Goal: Download file/media

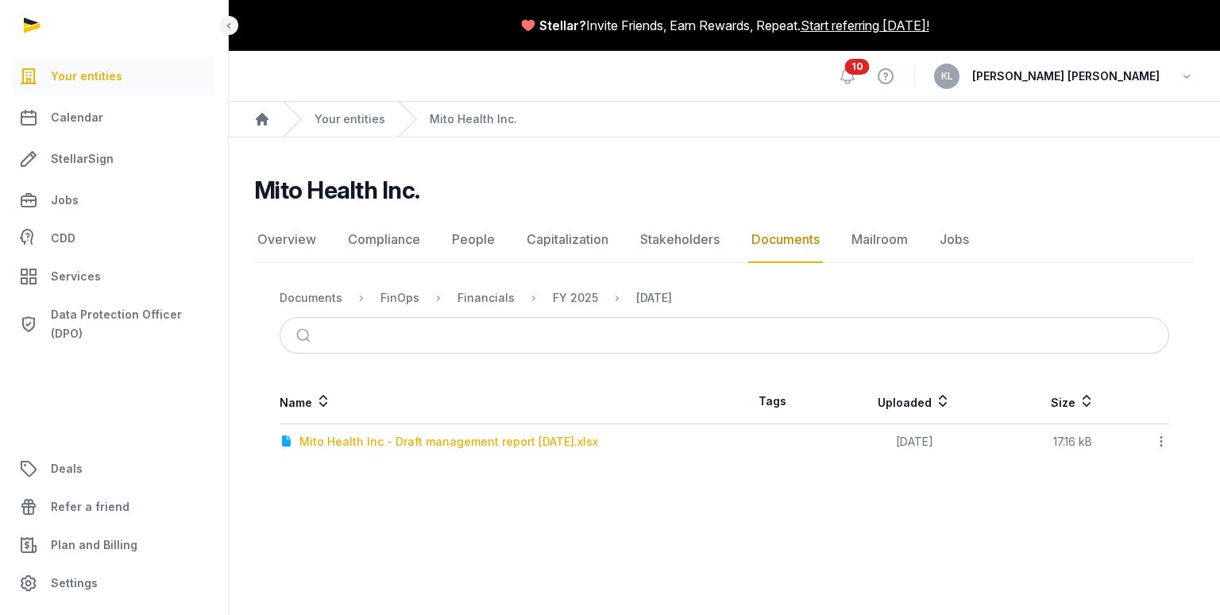
click at [550, 442] on div "Mito Health Inc - Draft management report [DATE].xlsx" at bounding box center [448, 442] width 299 height 16
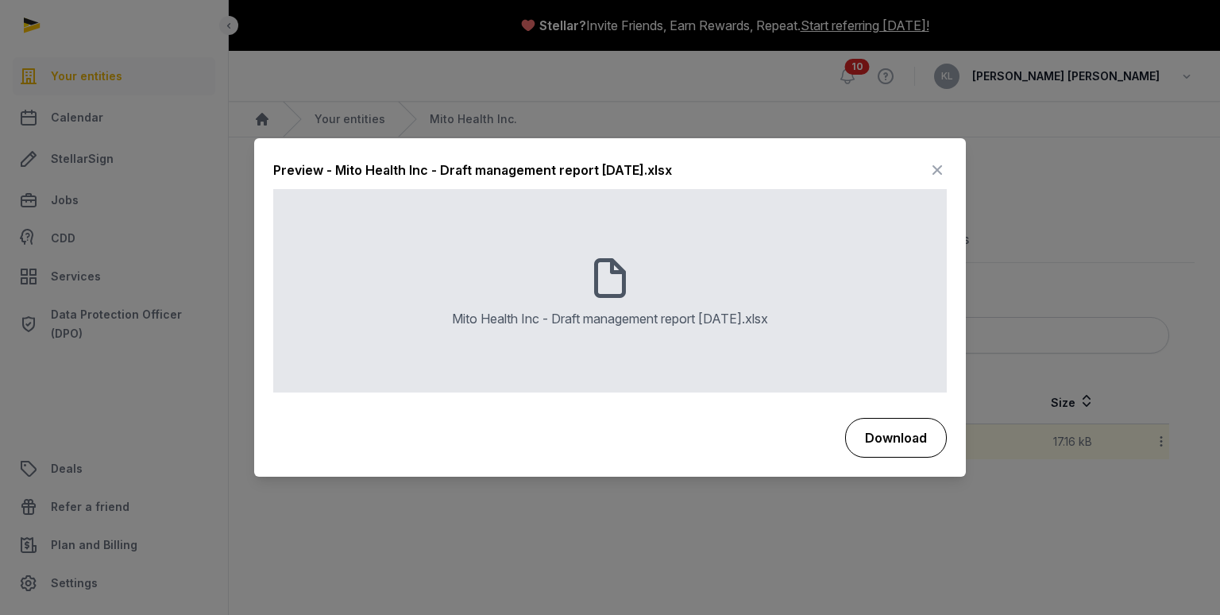
click at [897, 432] on button "Download" at bounding box center [896, 438] width 102 height 40
drag, startPoint x: 558, startPoint y: 30, endPoint x: 550, endPoint y: 60, distance: 31.2
click at [558, 32] on div at bounding box center [610, 307] width 1220 height 615
click at [556, 75] on div at bounding box center [610, 307] width 1220 height 615
click at [920, 169] on div "Preview - Mito Health Inc - Draft management report [DATE].xlsx" at bounding box center [609, 174] width 673 height 32
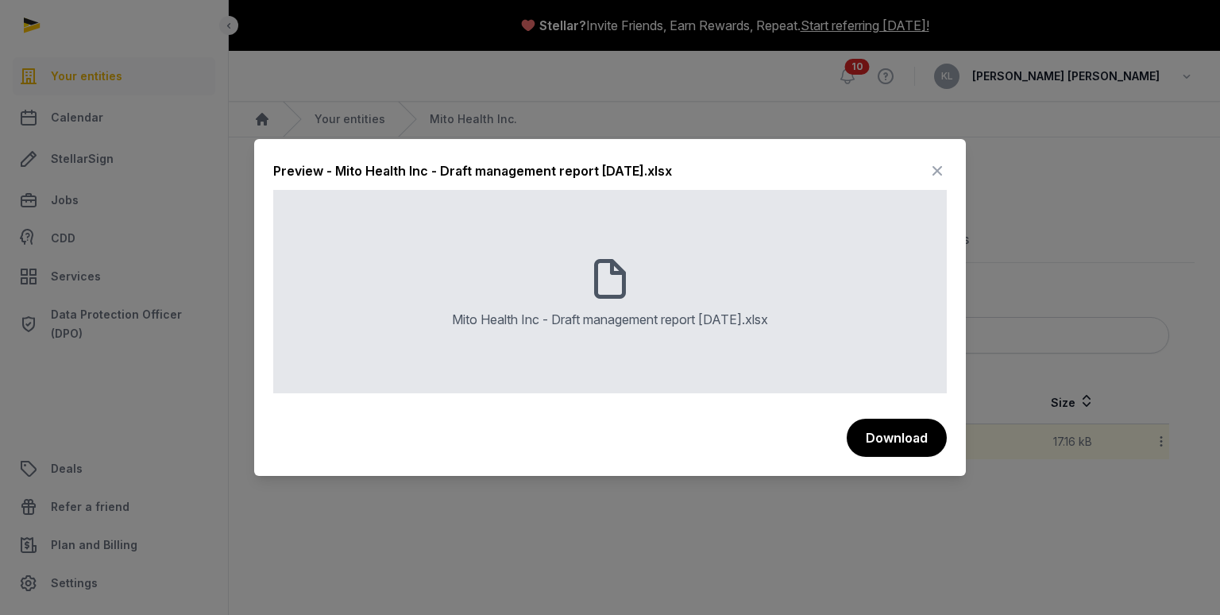
click at [928, 170] on icon at bounding box center [937, 170] width 19 height 25
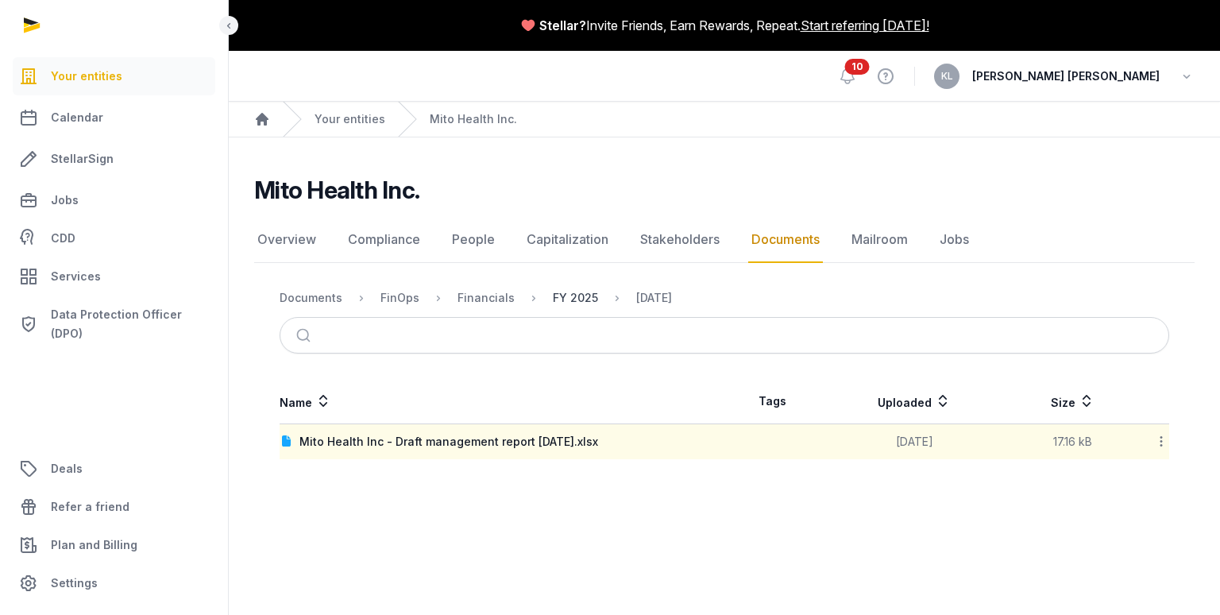
click at [582, 296] on div "FY 2025" at bounding box center [575, 298] width 45 height 16
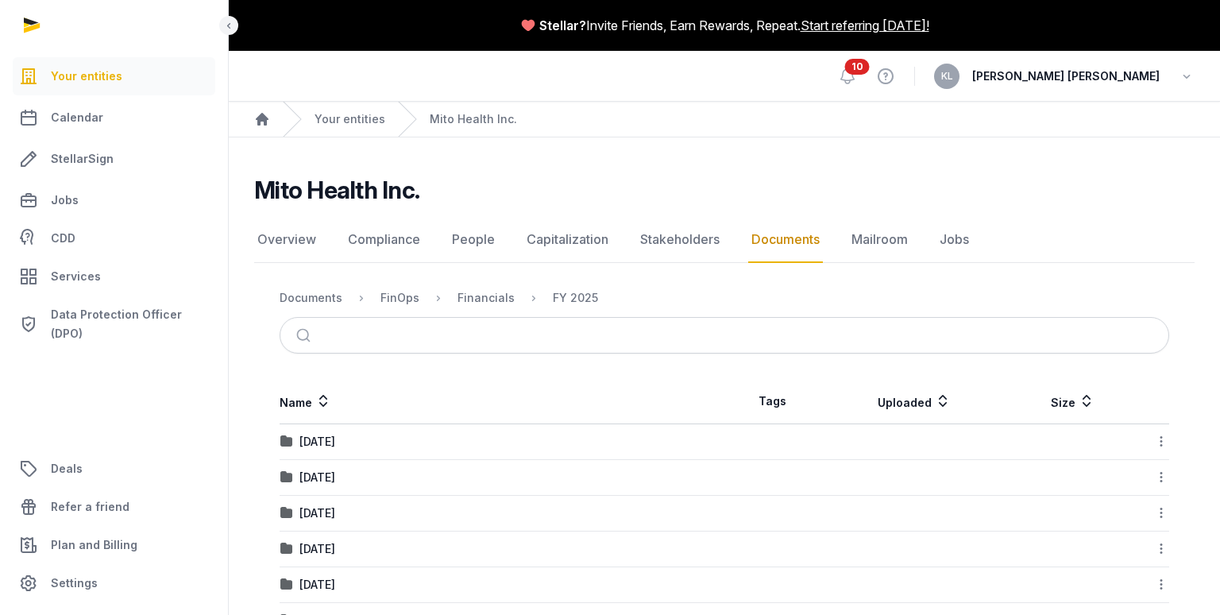
scroll to position [52, 0]
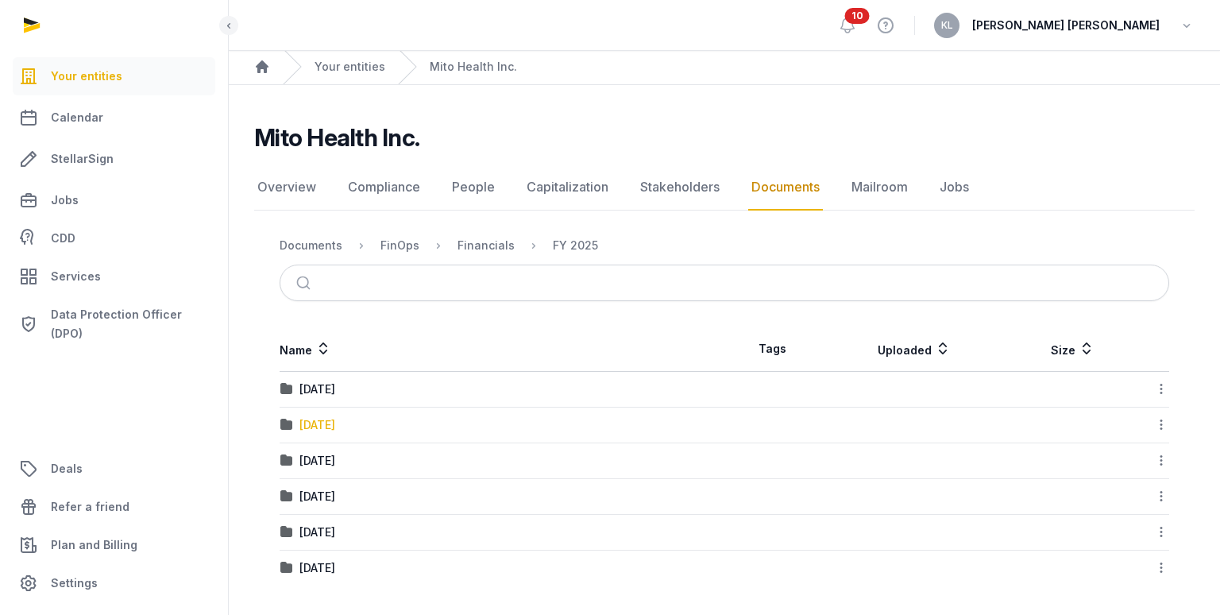
click at [335, 427] on div "[DATE]" at bounding box center [317, 425] width 36 height 16
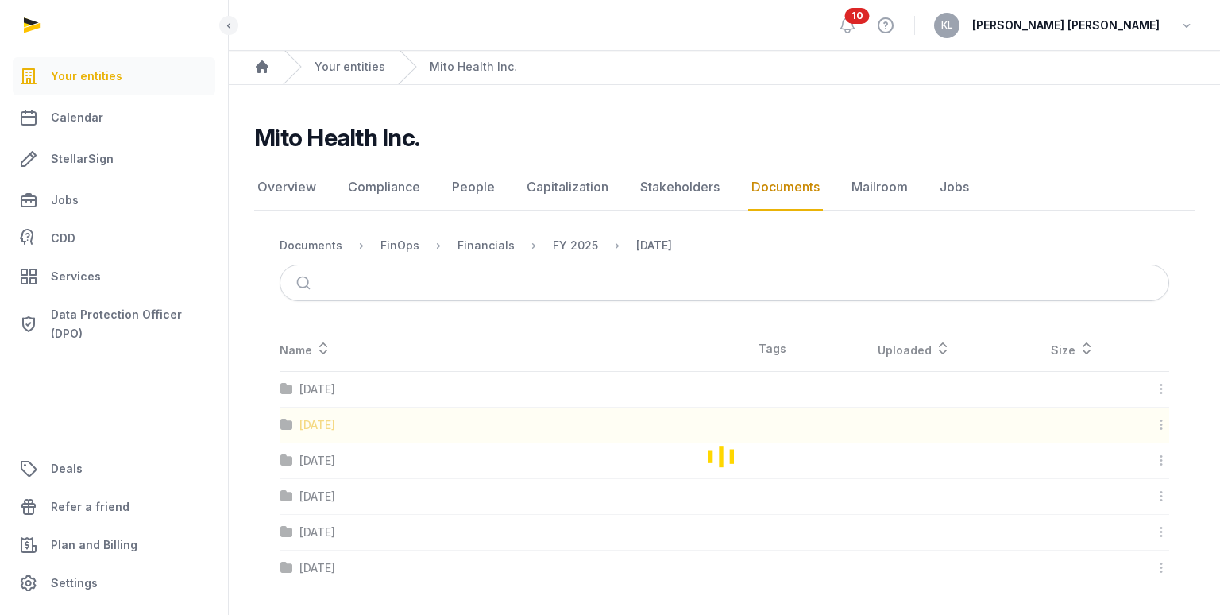
scroll to position [0, 0]
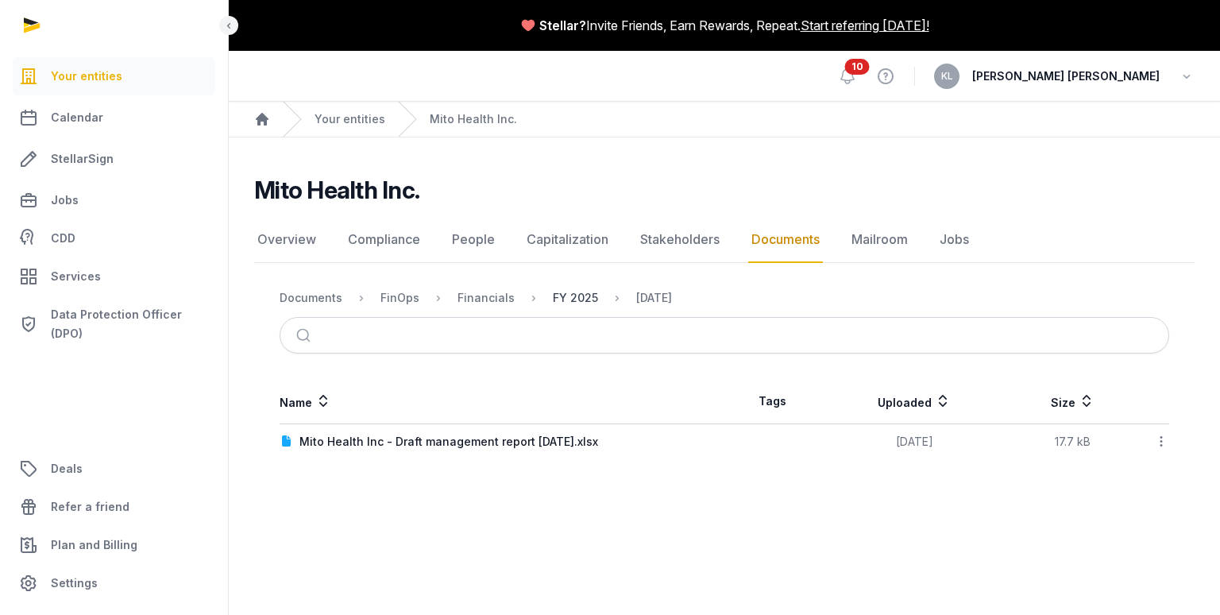
click at [589, 302] on div "FY 2025" at bounding box center [575, 298] width 45 height 16
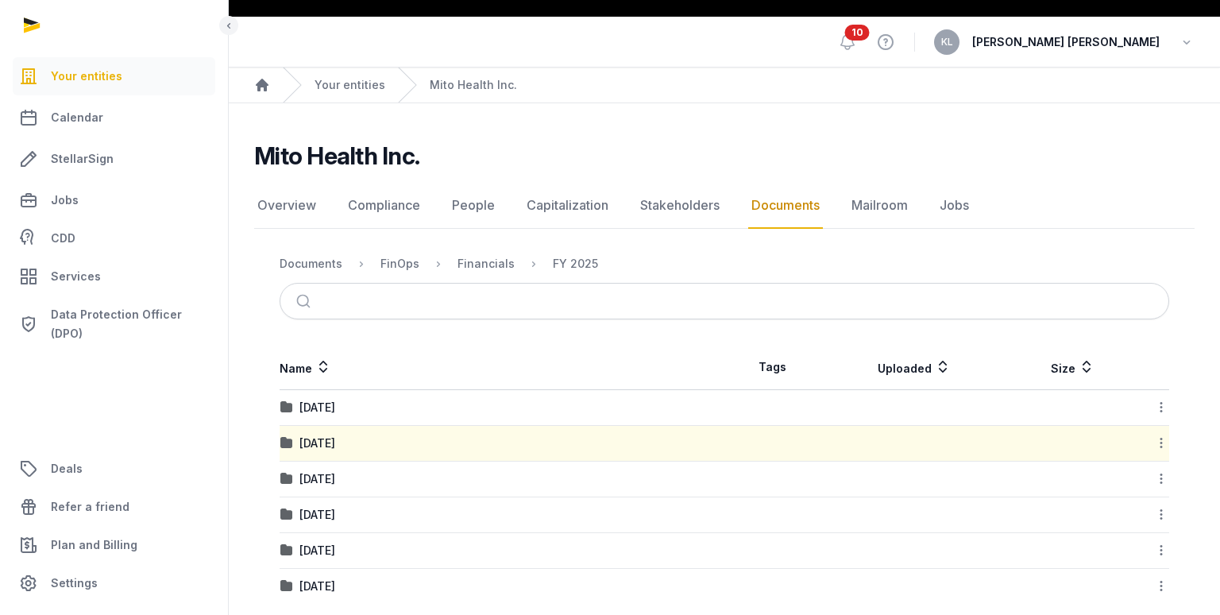
scroll to position [52, 0]
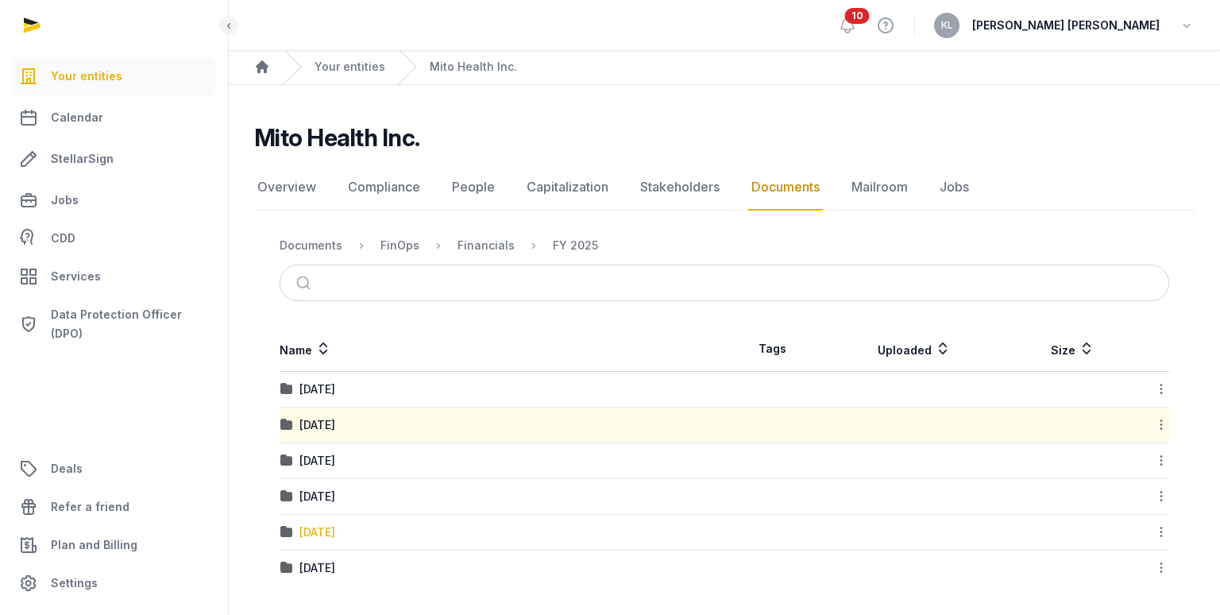
click at [331, 528] on div "[DATE]" at bounding box center [317, 532] width 36 height 16
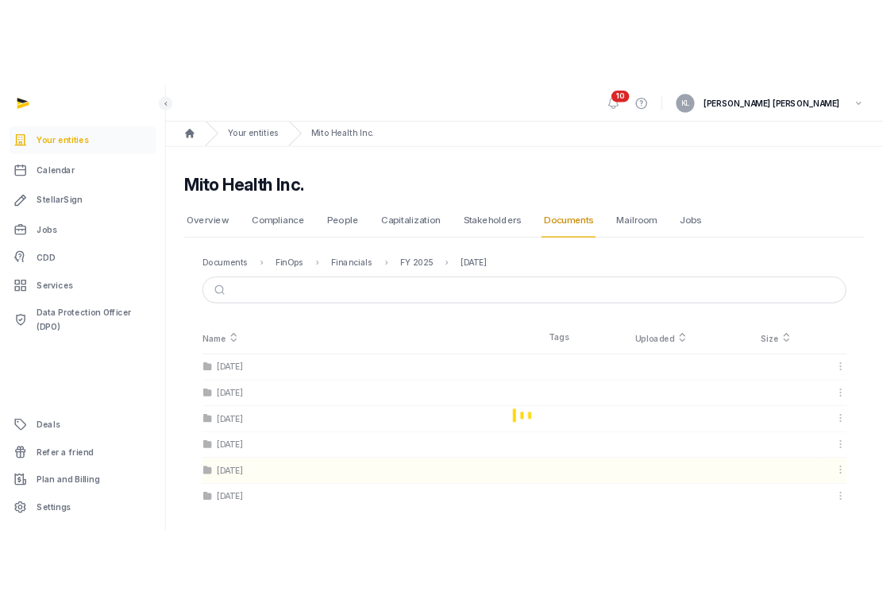
scroll to position [0, 0]
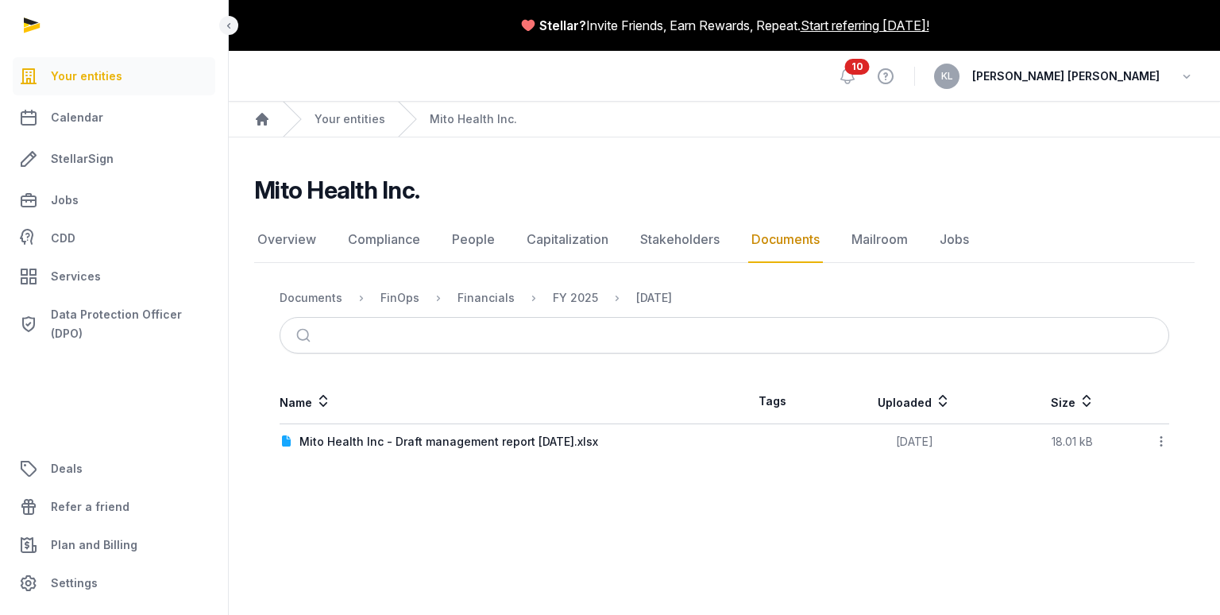
click at [561, 446] on div "Mito Health Inc - Draft management report [DATE].xlsx" at bounding box center [448, 442] width 299 height 16
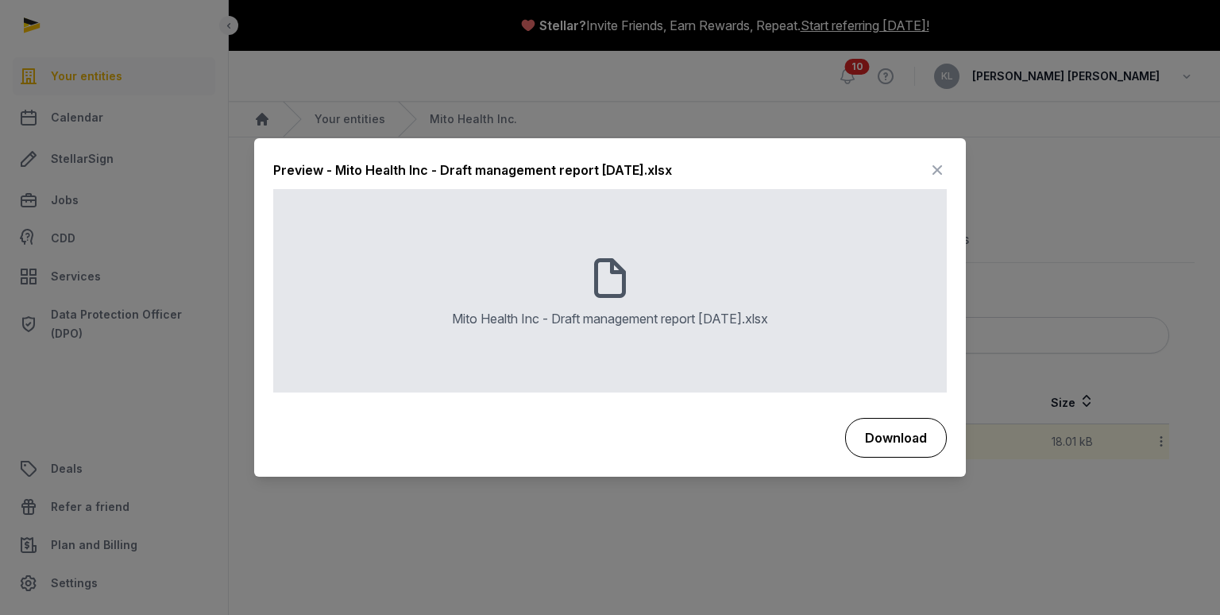
click at [909, 444] on button "Download" at bounding box center [896, 438] width 102 height 40
click at [940, 168] on icon at bounding box center [937, 170] width 19 height 25
